Goal: Information Seeking & Learning: Learn about a topic

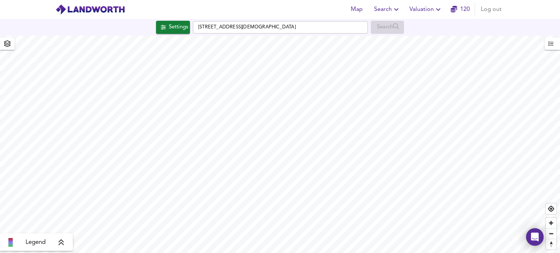
checkbox input "false"
checkbox input "true"
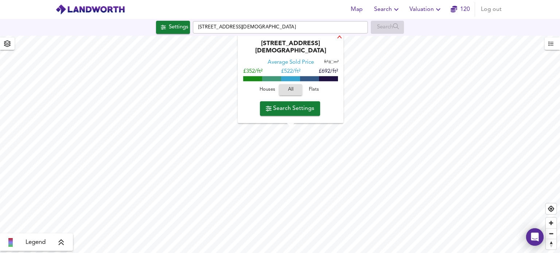
click at [337, 40] on div "X" at bounding box center [340, 37] width 6 height 7
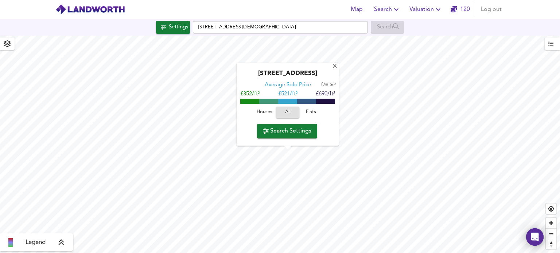
click at [312, 110] on span "Flats" at bounding box center [311, 113] width 20 height 8
click at [265, 112] on span "Houses" at bounding box center [265, 113] width 20 height 8
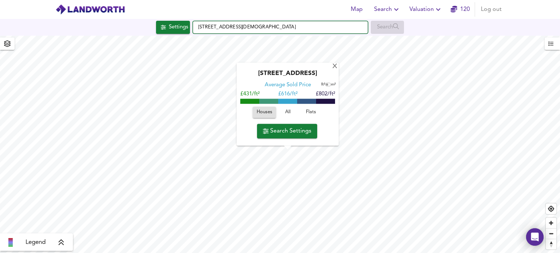
click at [209, 25] on input "75 Church Rd, London NW4 4DP" at bounding box center [280, 27] width 175 height 12
click at [207, 23] on input "75 Church Rd, London NW4 4DP" at bounding box center [280, 27] width 175 height 12
paste input ""Oak House Wagon Road Barnet Hertfordshire EN5 4AA ""
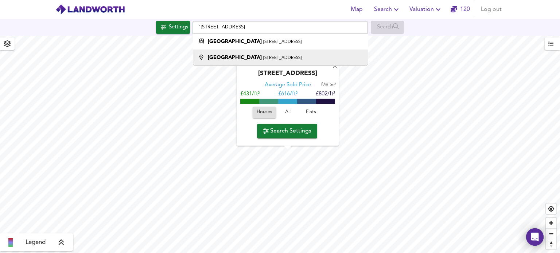
click at [263, 57] on small "Ganwick, Barnet, Hertfordshire EN5 4AA" at bounding box center [282, 58] width 38 height 4
type input "Oak House, Ganwick, Barnet, Hertfordshire EN5 4AA"
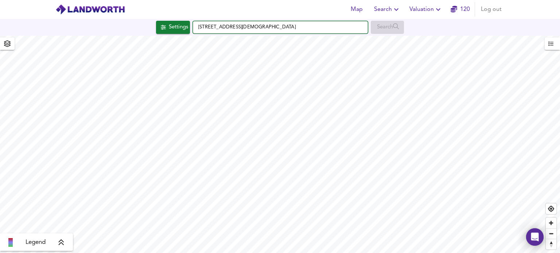
click at [242, 27] on input "75 Church Rd, London NW4 4DP" at bounding box center [280, 27] width 175 height 12
paste input ""Oak House Wagon Road Barnet Hertfordshire EN5 4AA ""
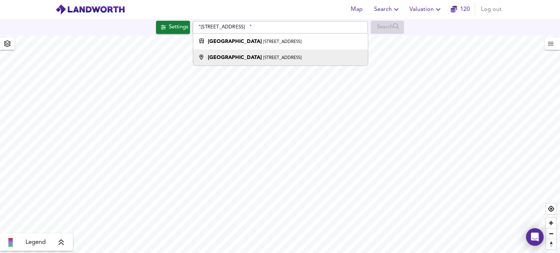
click at [229, 57] on strong "Oak House" at bounding box center [235, 57] width 54 height 5
type input "Oak House, Ganwick, Barnet, Hertfordshire EN5 4AA"
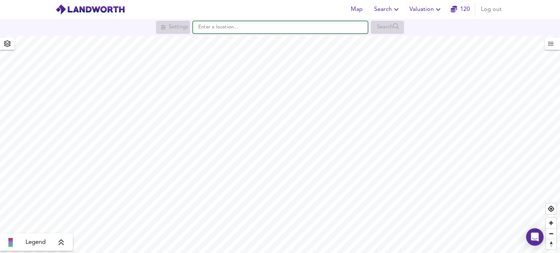
paste input "[STREET_ADDRESS]"
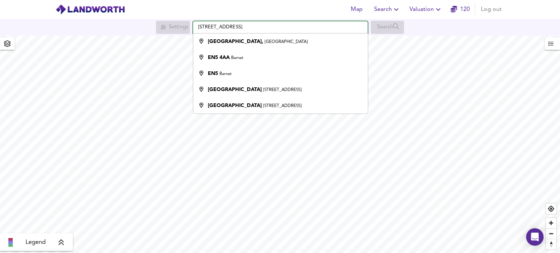
click at [212, 25] on input "[STREET_ADDRESS]" at bounding box center [280, 27] width 175 height 12
click at [212, 26] on input "[STREET_ADDRESS]" at bounding box center [280, 27] width 175 height 12
paste input "[STREET_ADDRESS][PERSON_NAME]"
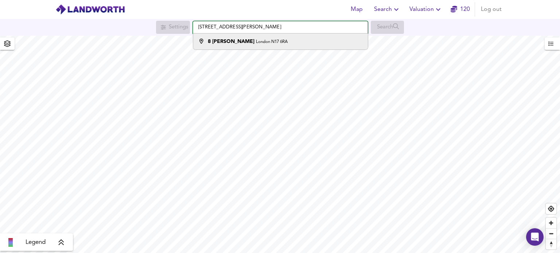
type input "[STREET_ADDRESS][PERSON_NAME]"
click at [239, 47] on li "[STREET_ADDRESS][PERSON_NAME]" at bounding box center [280, 42] width 174 height 16
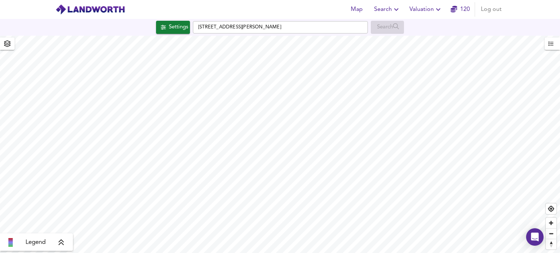
checkbox input "false"
checkbox input "true"
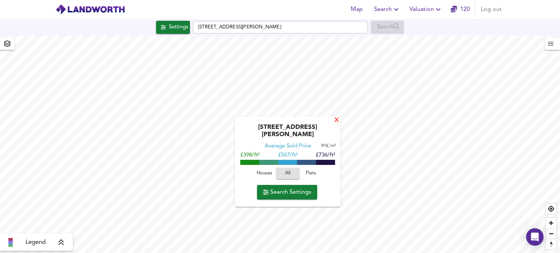
click at [337, 119] on div "X" at bounding box center [337, 120] width 6 height 7
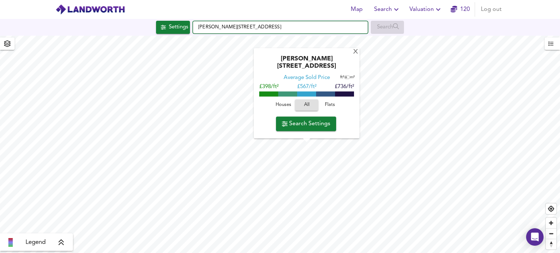
click at [264, 26] on input "[PERSON_NAME][STREET_ADDRESS]" at bounding box center [280, 27] width 175 height 12
click at [194, 30] on input "[PERSON_NAME][STREET_ADDRESS]" at bounding box center [280, 27] width 175 height 12
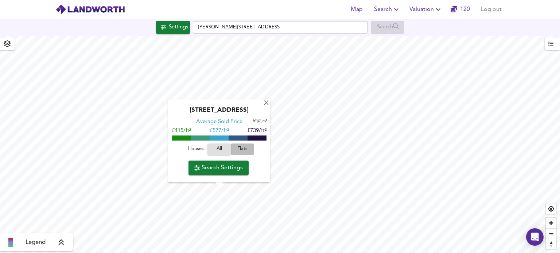
click at [242, 147] on span "Flats" at bounding box center [243, 149] width 20 height 8
click at [195, 149] on span "Houses" at bounding box center [196, 149] width 20 height 8
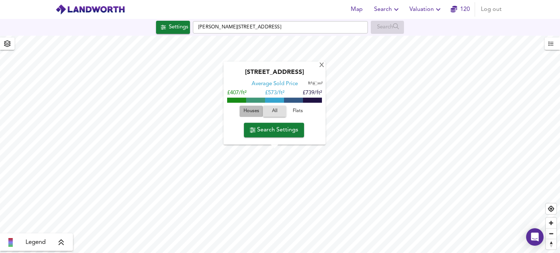
click at [253, 112] on span "Houses" at bounding box center [251, 112] width 20 height 8
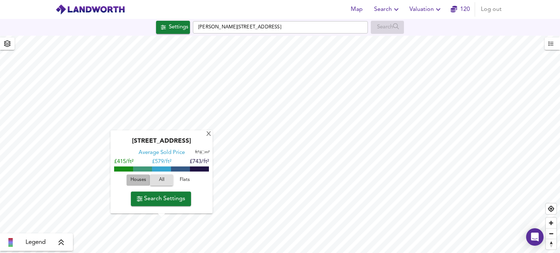
click at [137, 184] on span "Houses" at bounding box center [138, 180] width 20 height 8
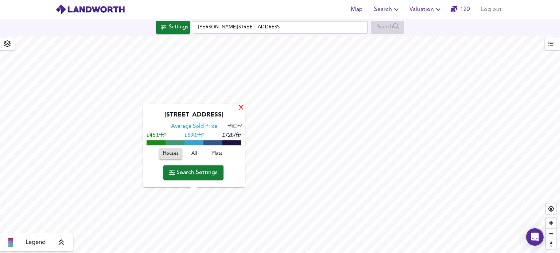
click at [242, 106] on div "X" at bounding box center [241, 108] width 6 height 7
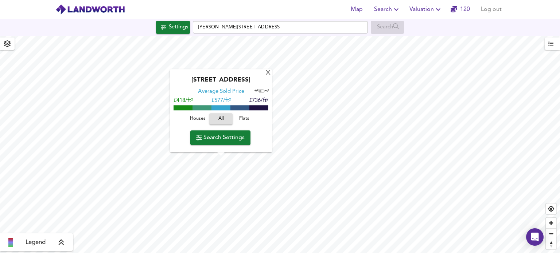
click at [196, 118] on span "Houses" at bounding box center [198, 119] width 20 height 8
click at [267, 72] on div "X" at bounding box center [268, 73] width 6 height 7
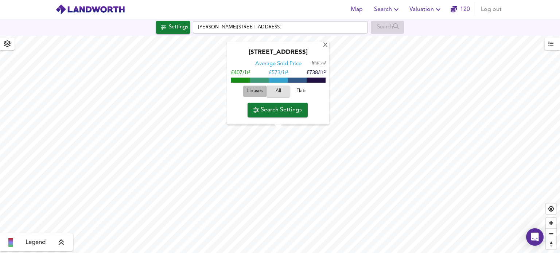
click at [244, 91] on button "Houses" at bounding box center [254, 91] width 23 height 11
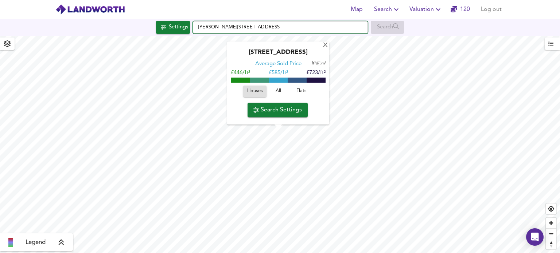
click at [203, 26] on input "[PERSON_NAME][STREET_ADDRESS]" at bounding box center [280, 27] width 175 height 12
paste input "ook house [STREET_ADDRESS]"
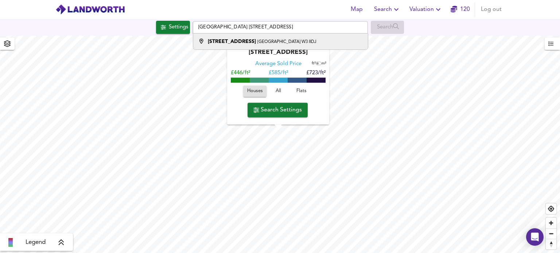
click at [232, 43] on strong "[STREET_ADDRESS]" at bounding box center [232, 41] width 48 height 5
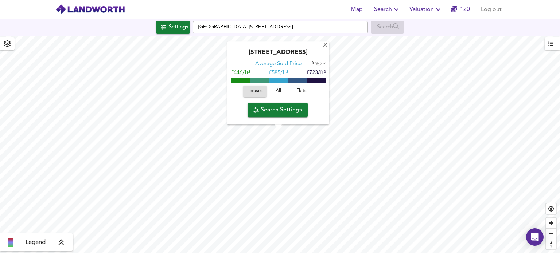
type input "[STREET_ADDRESS]"
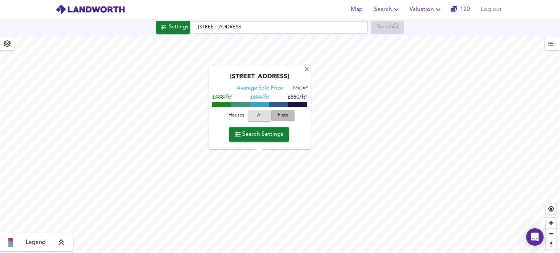
click at [282, 113] on span "Flats" at bounding box center [283, 116] width 20 height 8
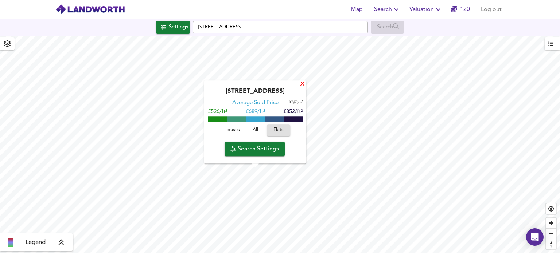
click at [304, 83] on div "X" at bounding box center [302, 84] width 6 height 7
